Goal: Task Accomplishment & Management: Use online tool/utility

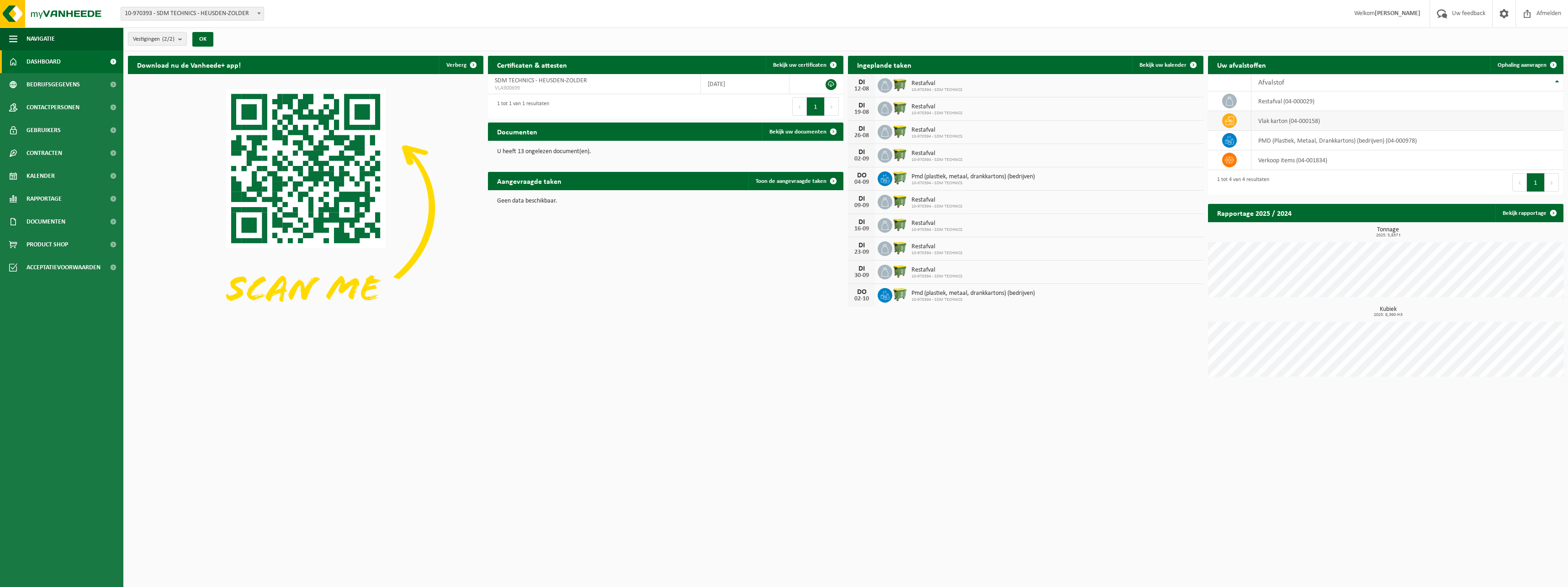
click at [1279, 123] on td "vlak karton (04-000158)" at bounding box center [1407, 121] width 312 height 19
click at [1229, 122] on icon at bounding box center [1229, 121] width 9 height 9
click at [1509, 63] on span "Ophaling aanvragen" at bounding box center [1522, 65] width 49 height 6
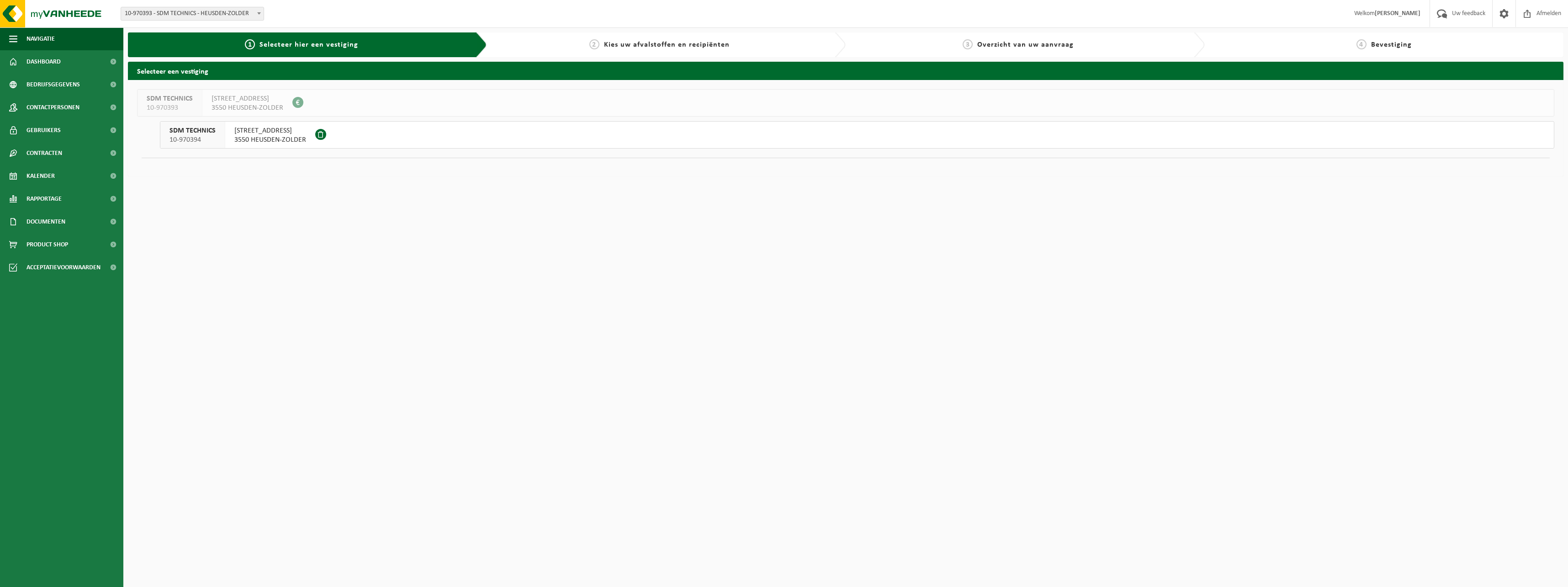
click at [191, 135] on span "10-970394" at bounding box center [192, 139] width 46 height 9
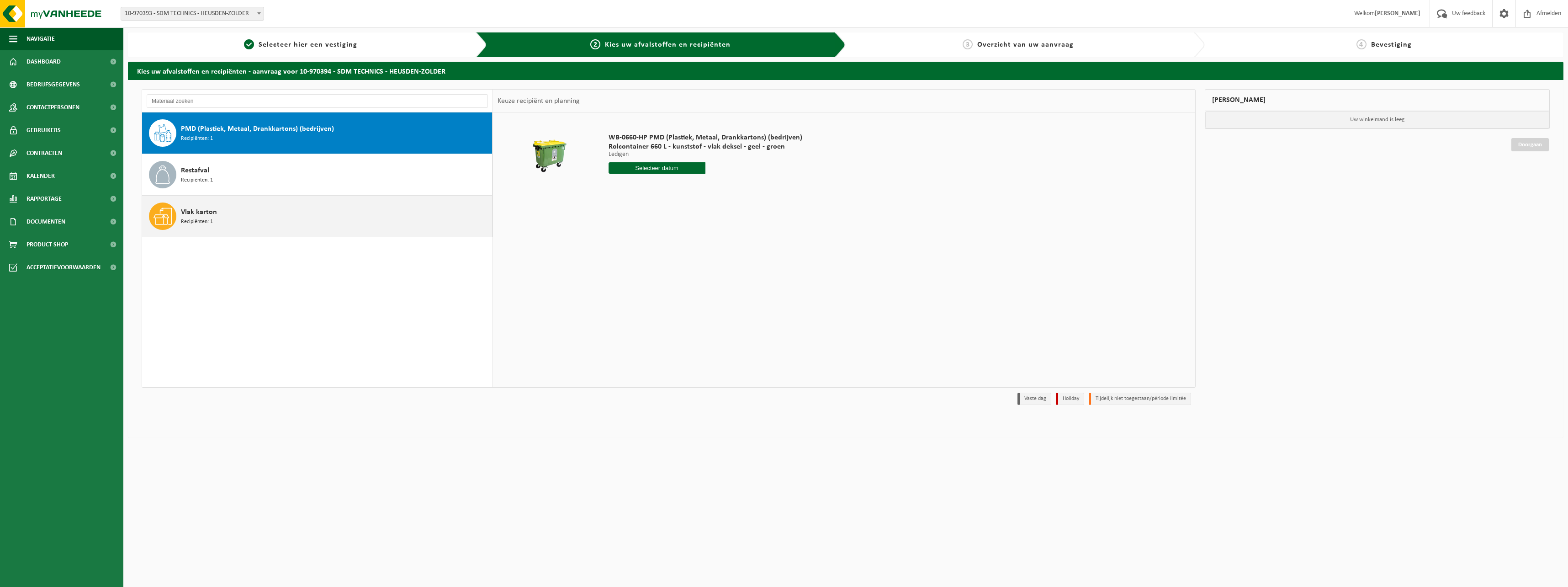
click at [212, 221] on span "Recipiënten: 1" at bounding box center [197, 222] width 32 height 9
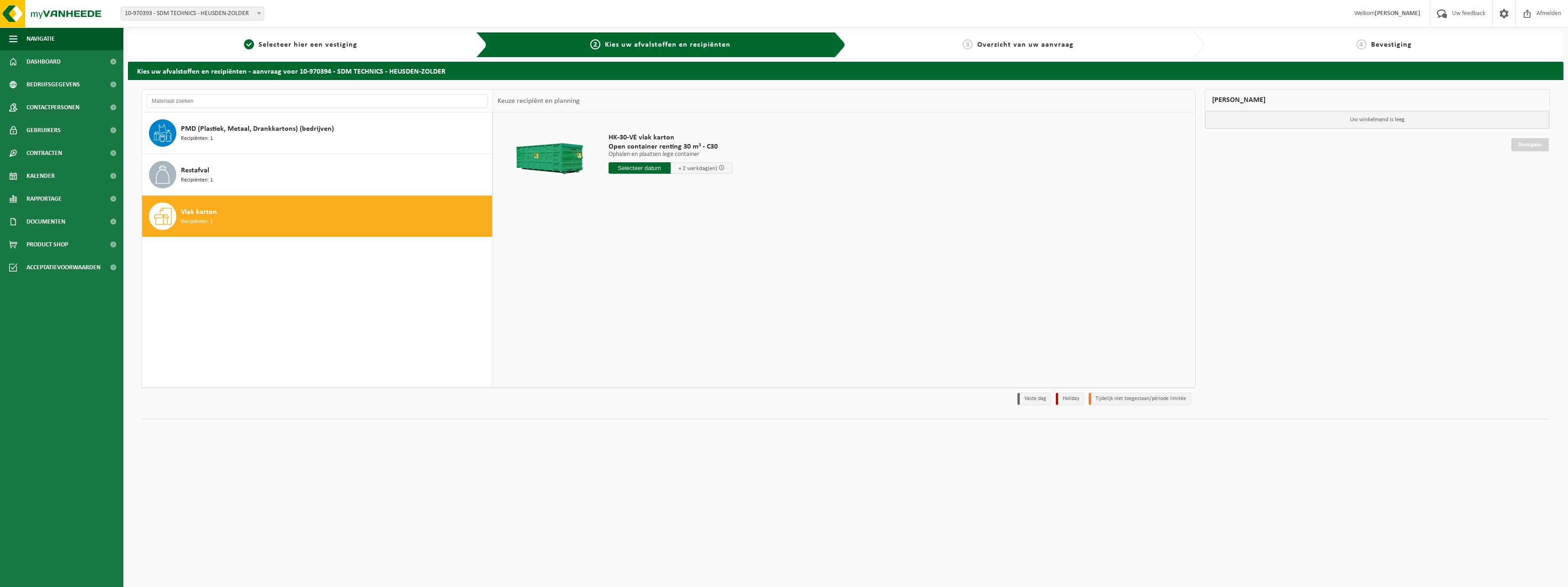
click at [644, 167] on input "text" at bounding box center [640, 167] width 62 height 12
click at [665, 251] on div "14" at bounding box center [665, 249] width 16 height 15
type input "Van 2025-08-14"
click at [635, 199] on button "In winkelmand" at bounding box center [634, 202] width 51 height 15
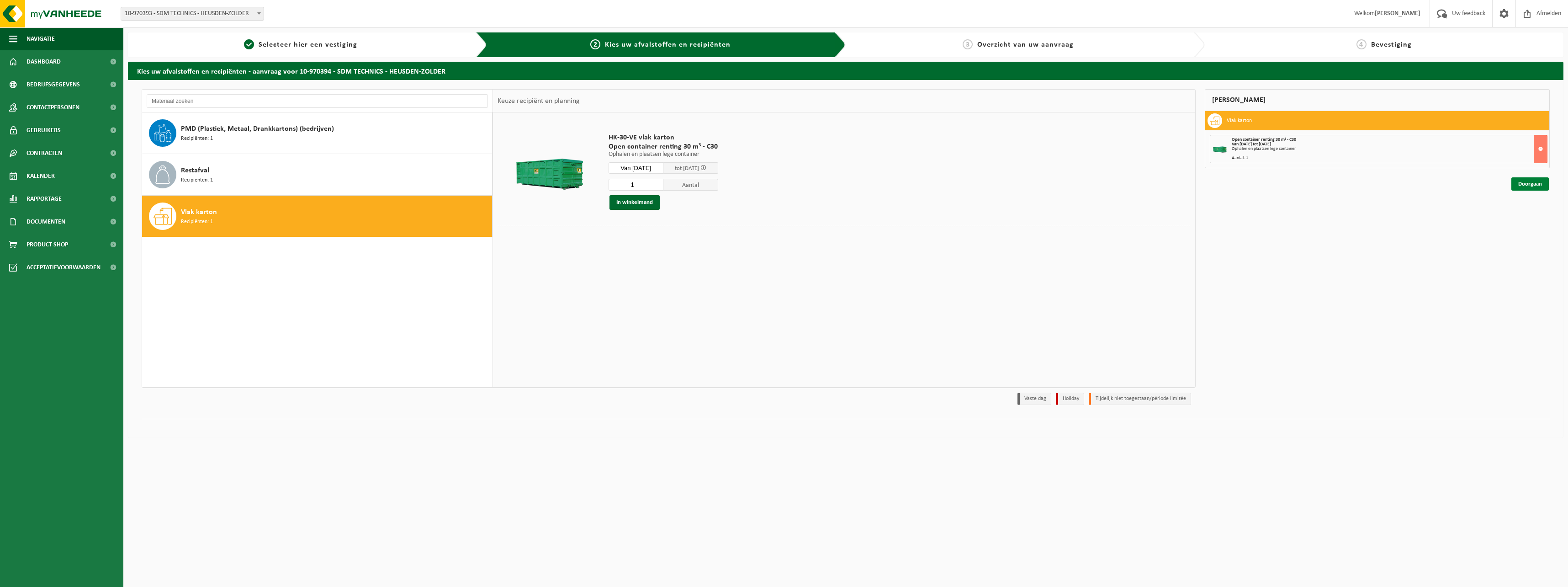
click at [1520, 186] on link "Doorgaan" at bounding box center [1530, 184] width 38 height 13
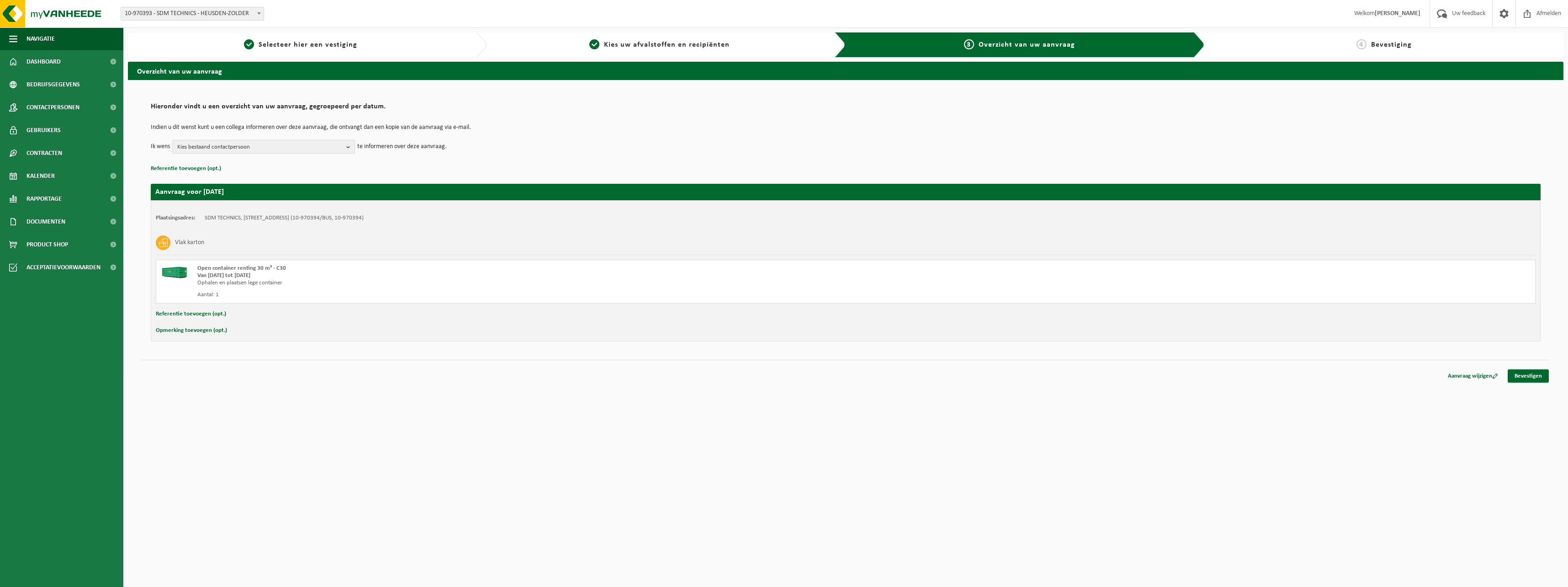
click at [301, 147] on span "Kies bestaand contactpersoon" at bounding box center [260, 147] width 166 height 14
click at [178, 220] on label "RONNY THIJS ( ronny.thijs@sdmt.be )" at bounding box center [263, 216] width 173 height 14
click at [175, 205] on input "RONNY THIJS ( ronny.thijs@sdmt.be )" at bounding box center [175, 204] width 1 height 1
checkbox input "true"
click at [407, 171] on p "Referentie toevoegen (opt.)" at bounding box center [845, 169] width 1390 height 12
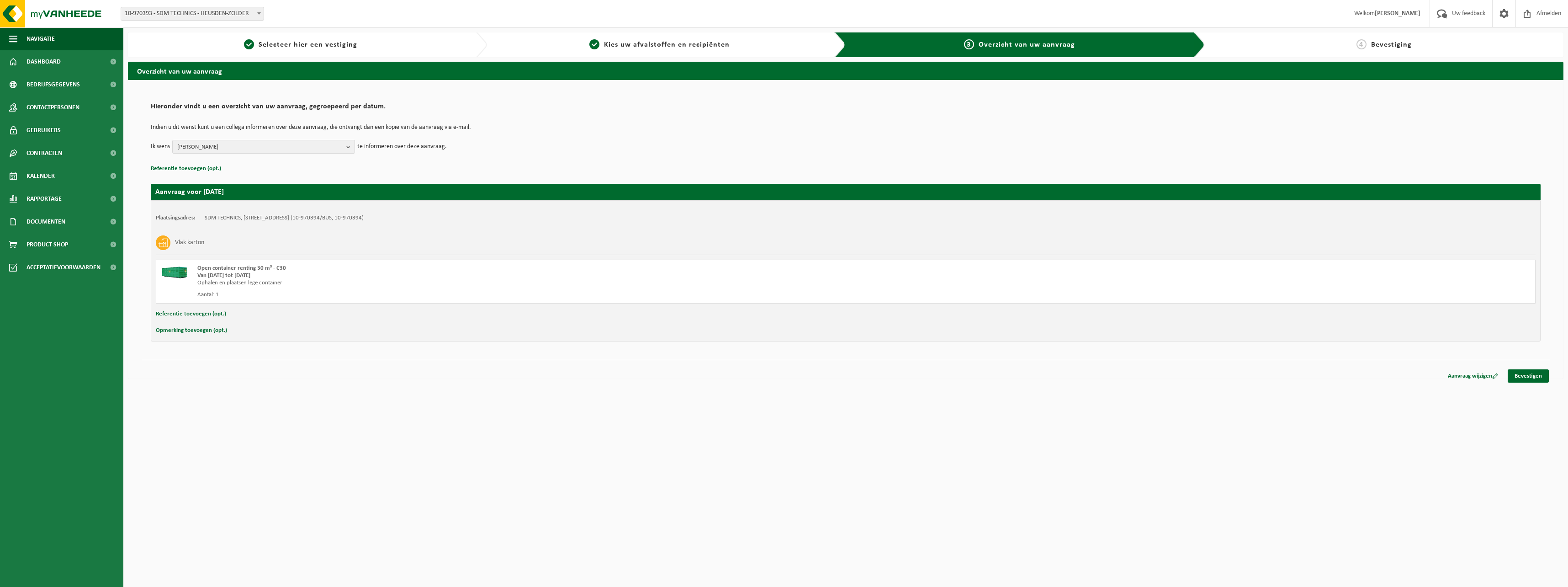
click at [179, 326] on button "Opmerking toevoegen (opt.)" at bounding box center [191, 331] width 71 height 12
click at [225, 327] on input "text" at bounding box center [864, 331] width 1326 height 14
type input "ophaling do 14/08 namiddag"
click at [1538, 381] on link "Bevestigen" at bounding box center [1528, 378] width 41 height 13
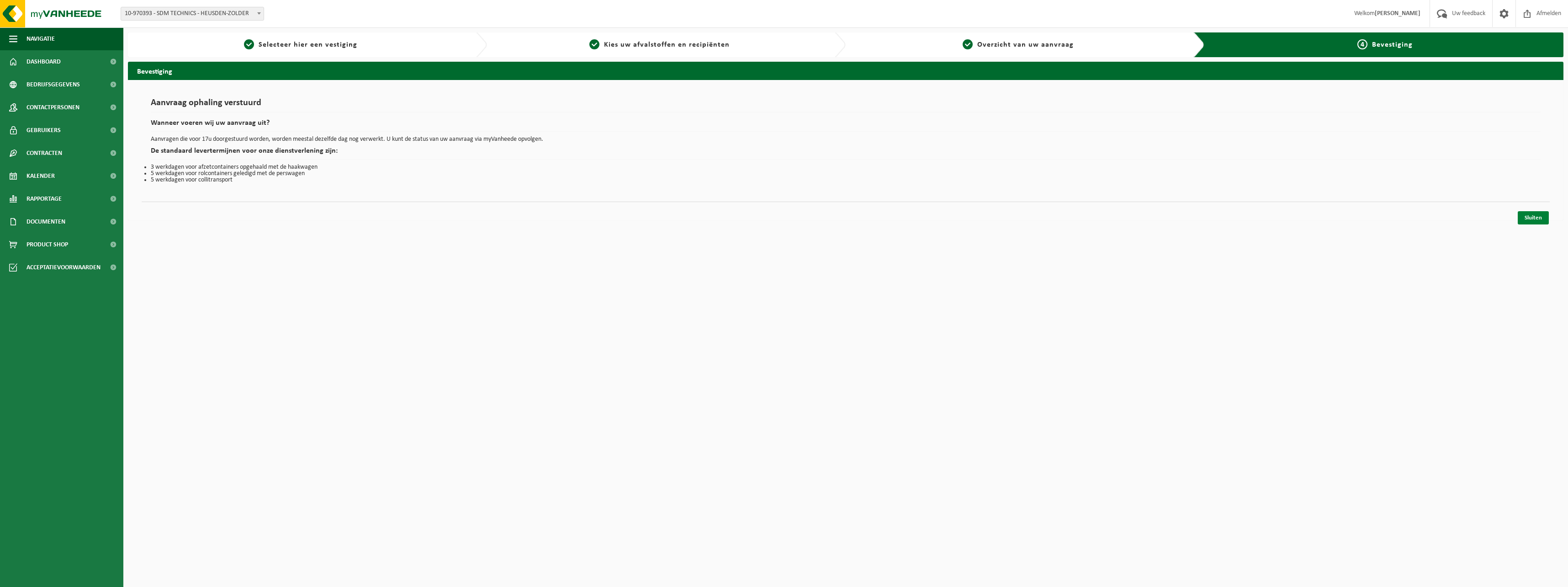
click at [1531, 214] on link "Sluiten" at bounding box center [1533, 218] width 31 height 13
